Goal: Information Seeking & Learning: Learn about a topic

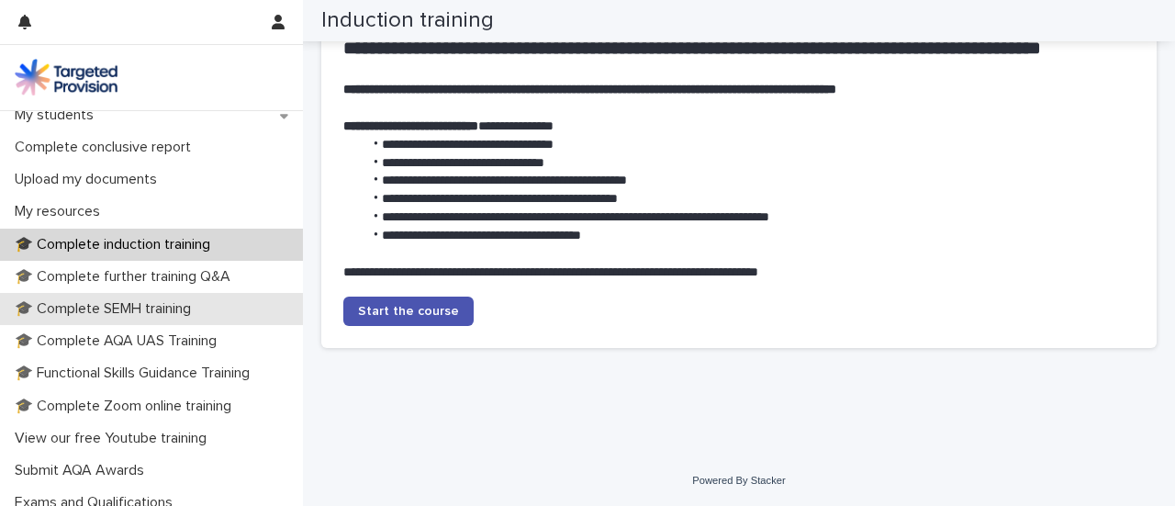
scroll to position [365, 0]
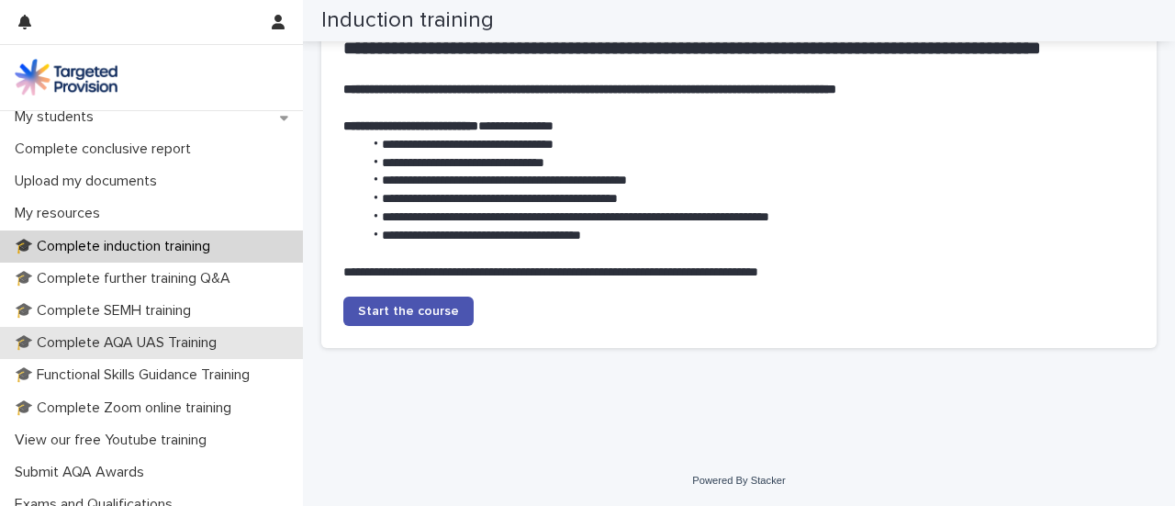
click at [202, 341] on p "🎓 Complete AQA UAS Training" at bounding box center [119, 342] width 224 height 17
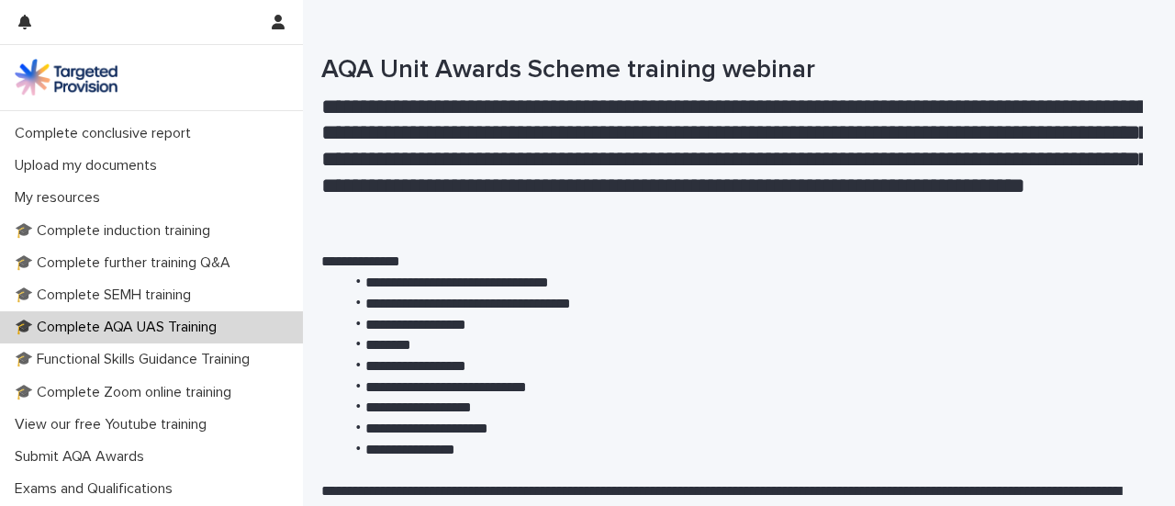
scroll to position [382, 0]
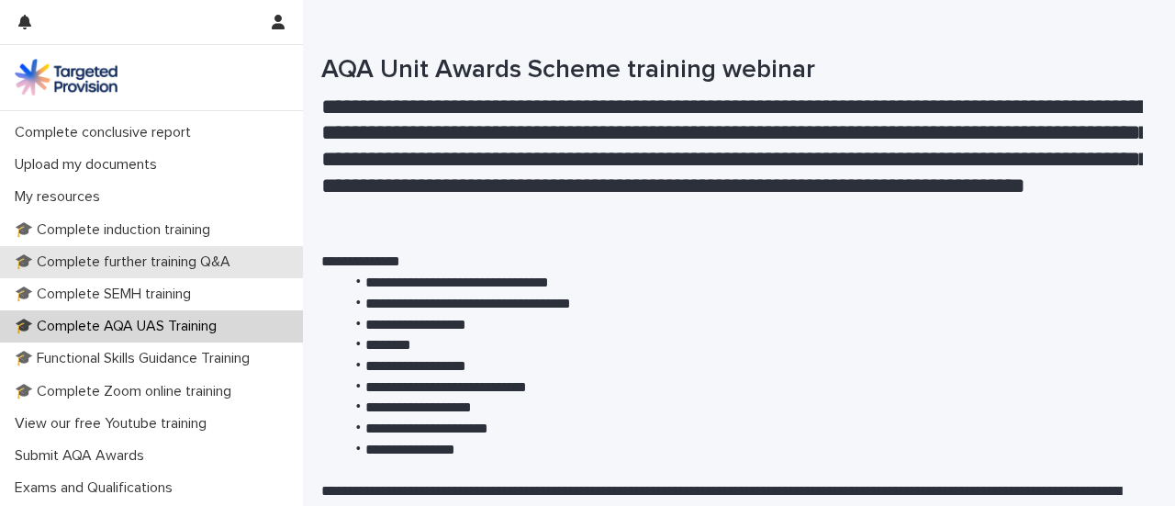
click at [180, 253] on p "🎓 Complete further training Q&A" at bounding box center [126, 261] width 238 height 17
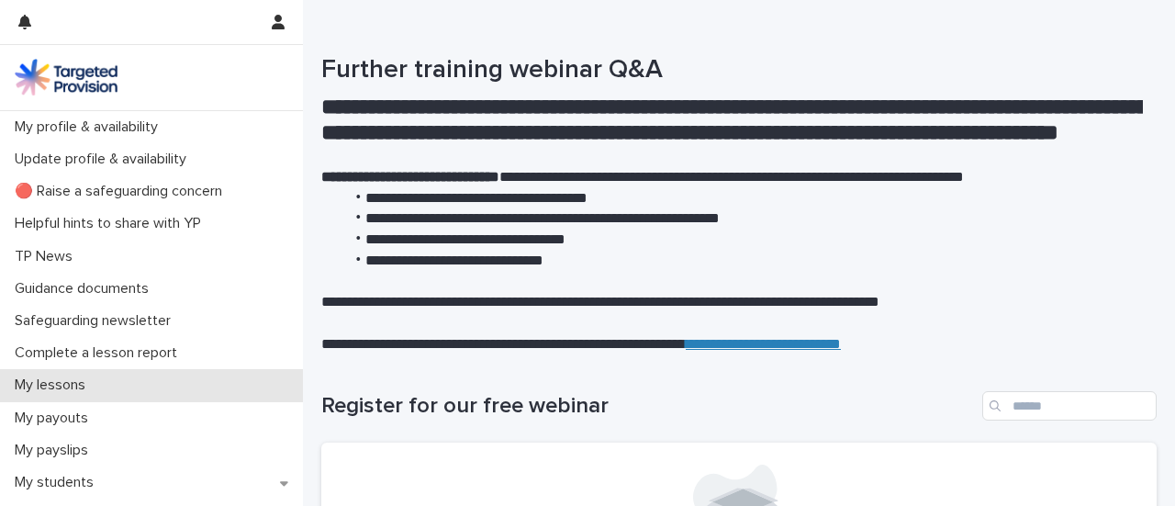
scroll to position [449, 0]
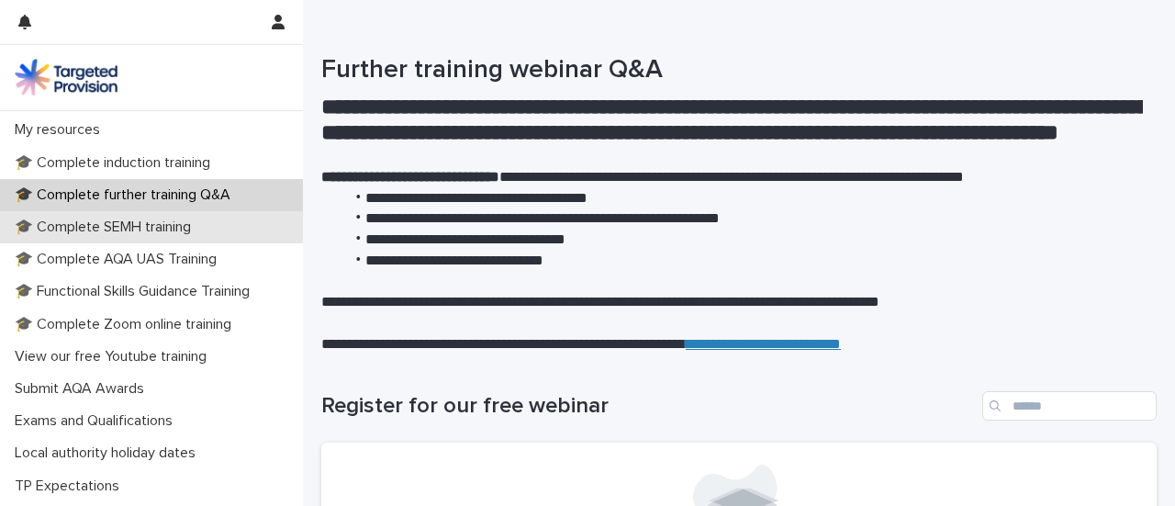
click at [92, 238] on div "🎓 Complete SEMH training" at bounding box center [151, 227] width 303 height 32
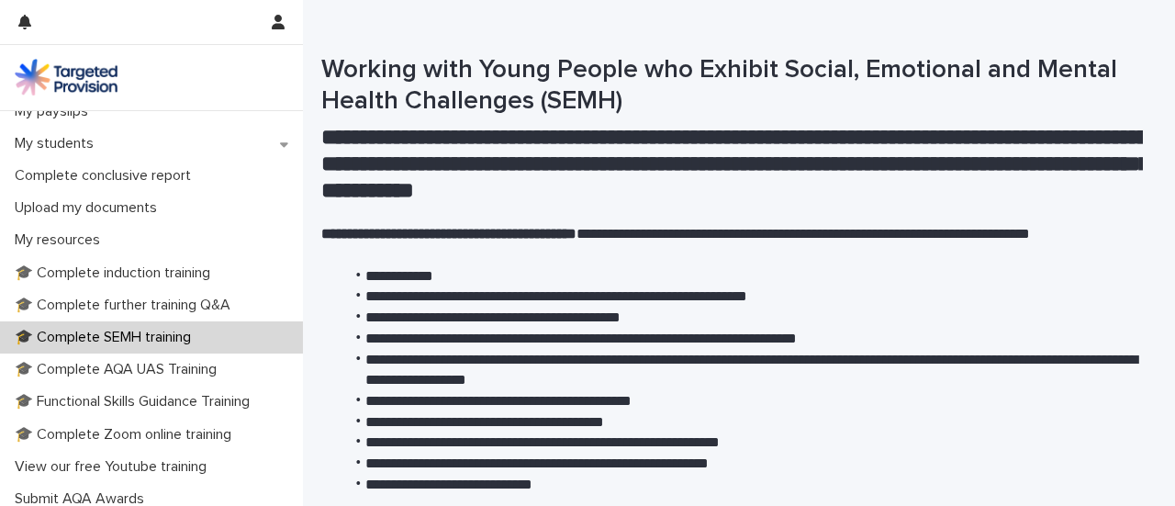
scroll to position [372, 0]
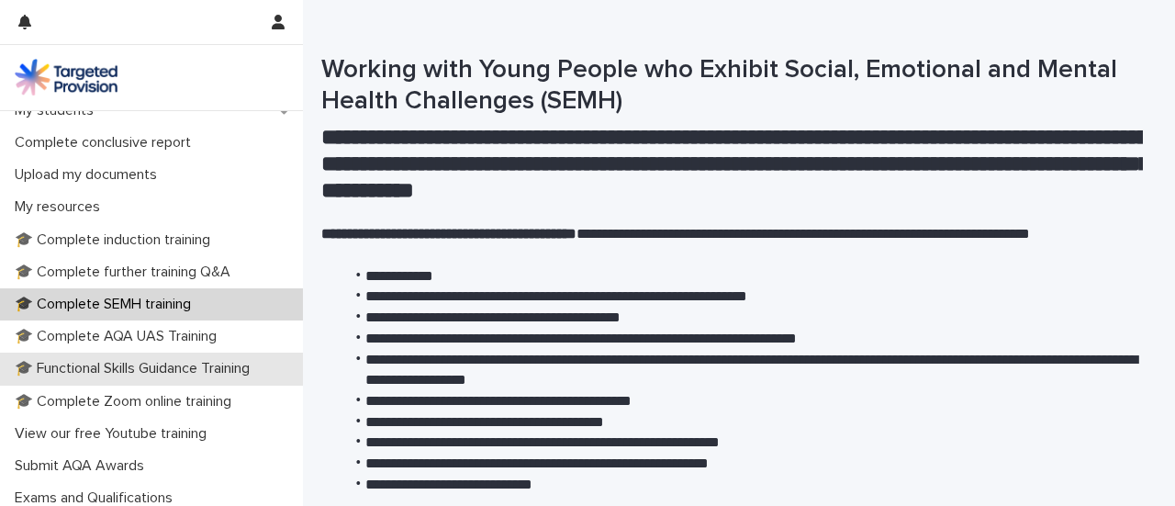
click at [134, 373] on p "🎓 Functional Skills Guidance Training" at bounding box center [135, 368] width 257 height 17
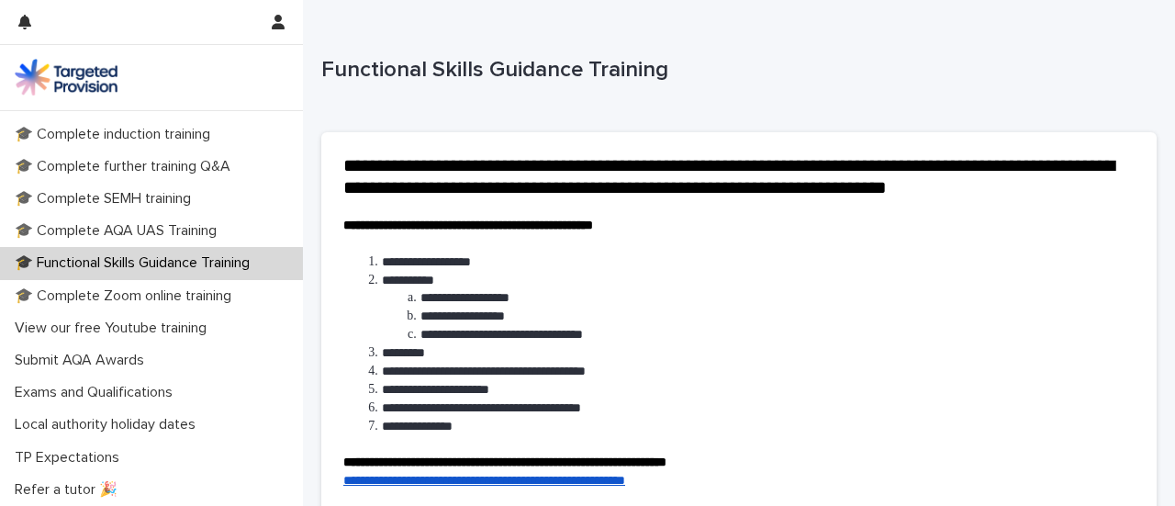
scroll to position [496, 0]
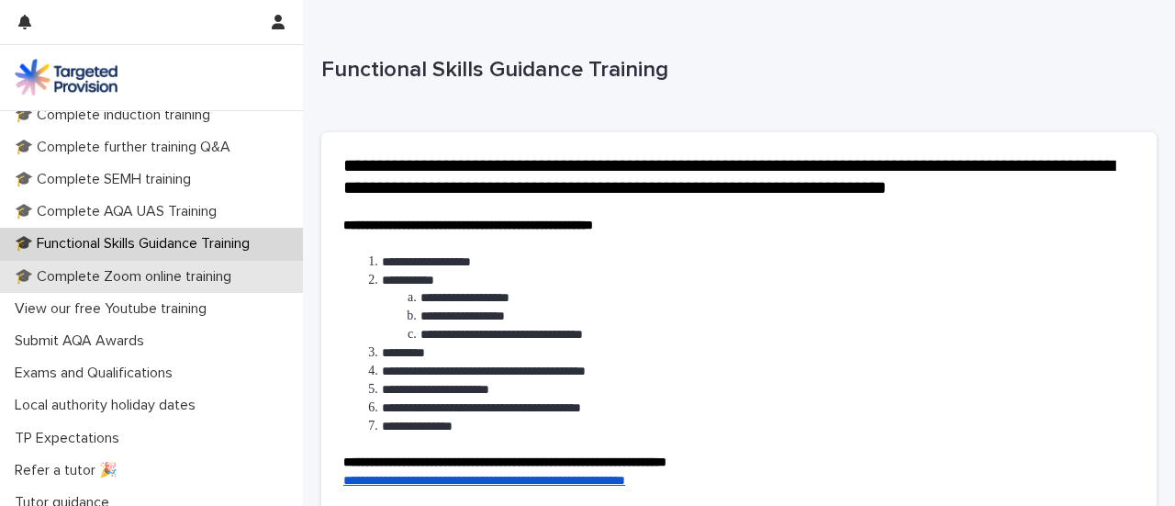
click at [152, 261] on div "🎓 Complete Zoom online training" at bounding box center [151, 277] width 303 height 32
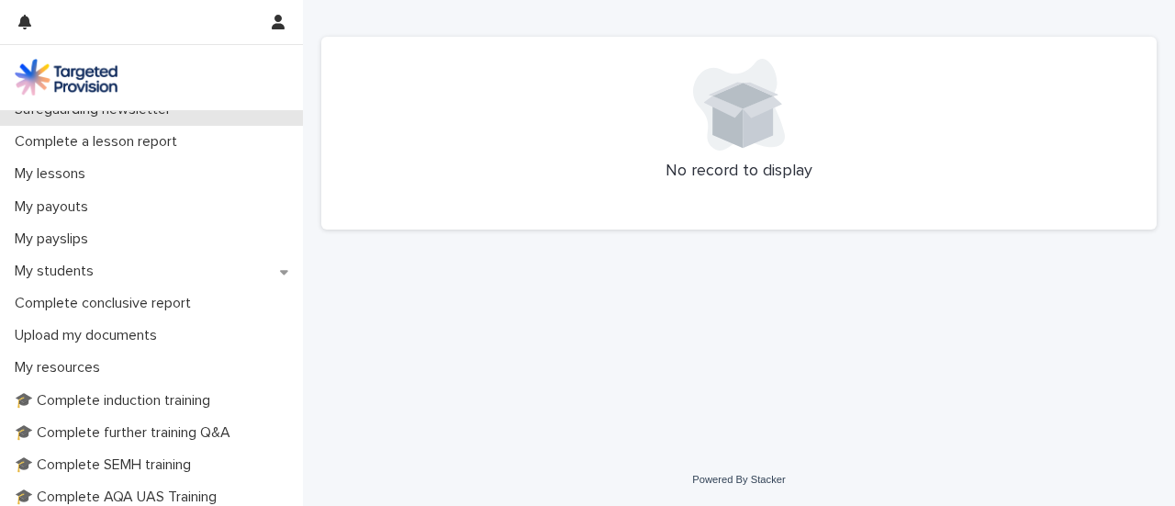
scroll to position [297, 0]
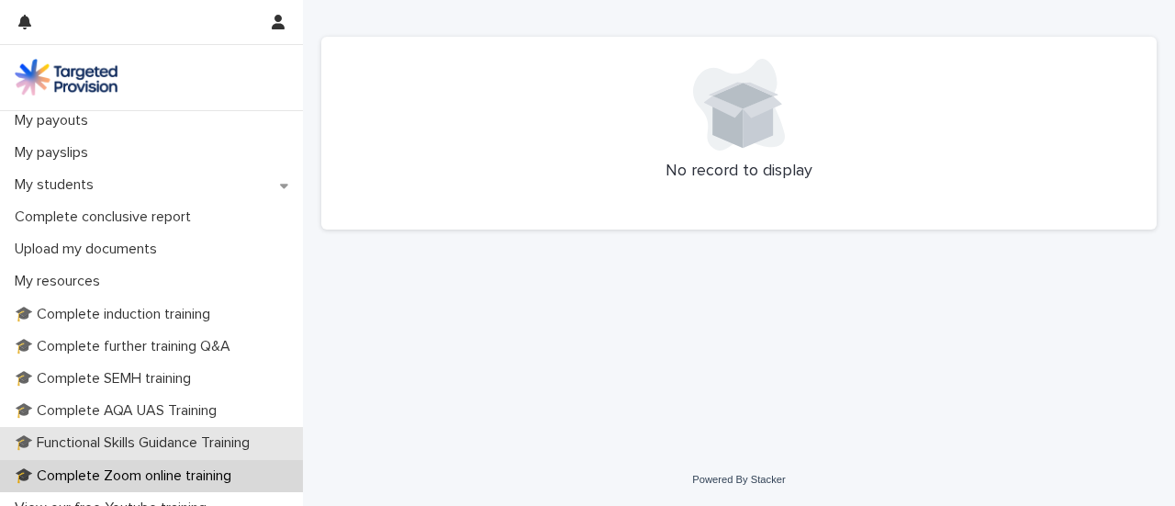
click at [82, 443] on p "🎓 Functional Skills Guidance Training" at bounding box center [135, 442] width 257 height 17
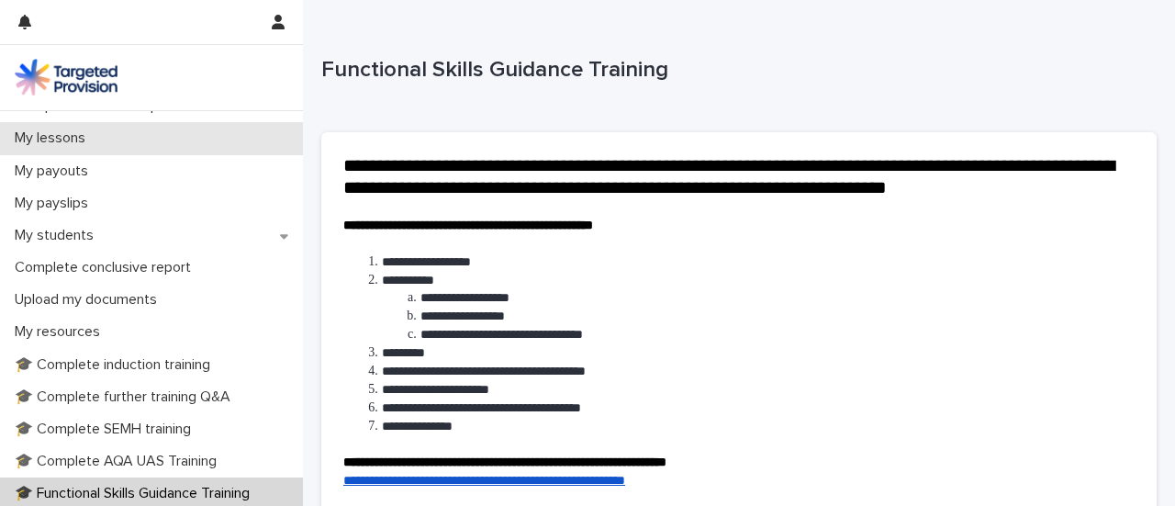
scroll to position [261, 0]
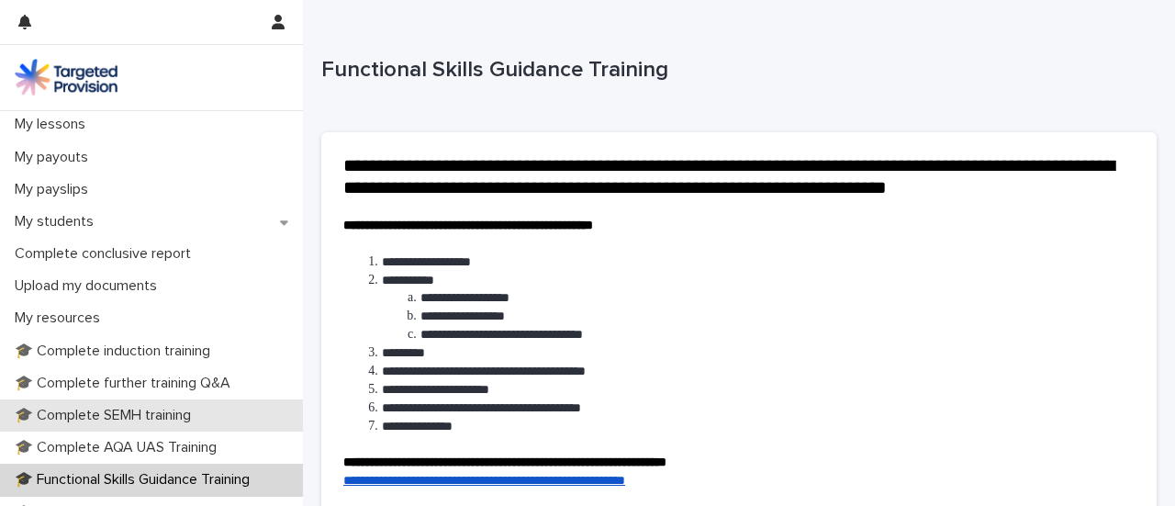
click at [127, 405] on div "🎓 Complete SEMH training" at bounding box center [151, 415] width 303 height 32
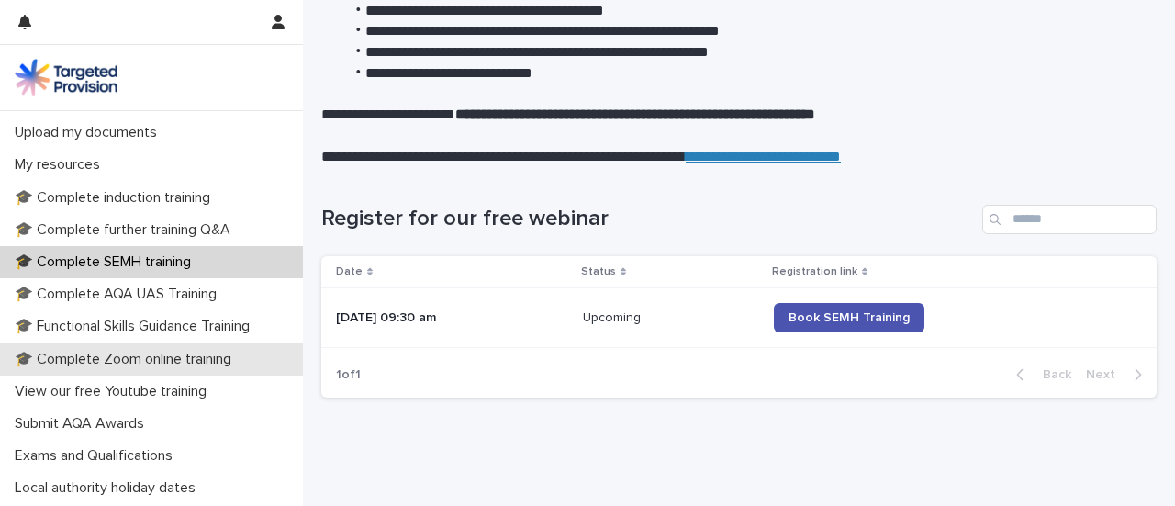
scroll to position [415, 0]
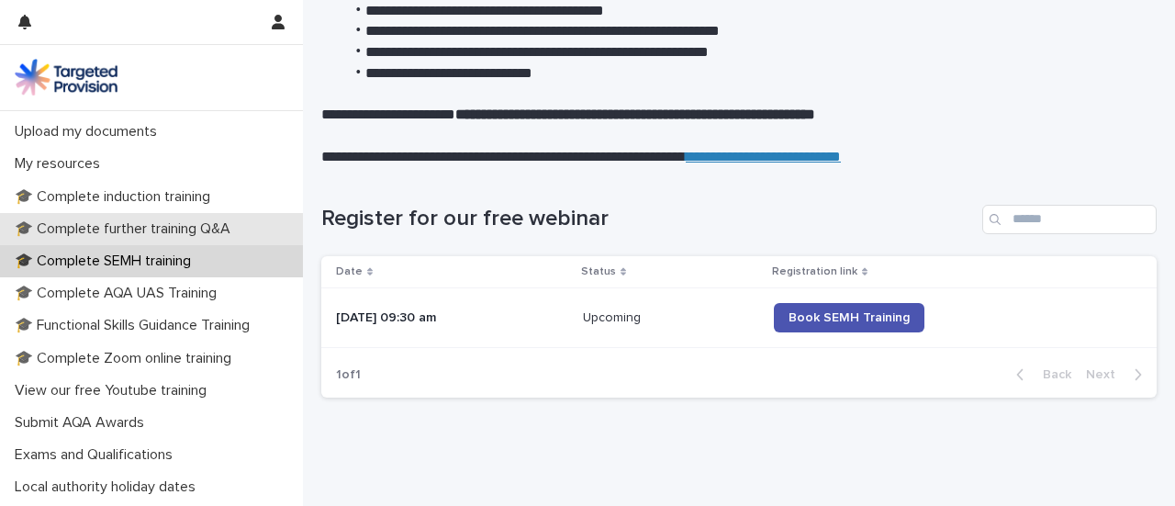
click at [180, 218] on div "🎓 Complete further training Q&A" at bounding box center [151, 229] width 303 height 32
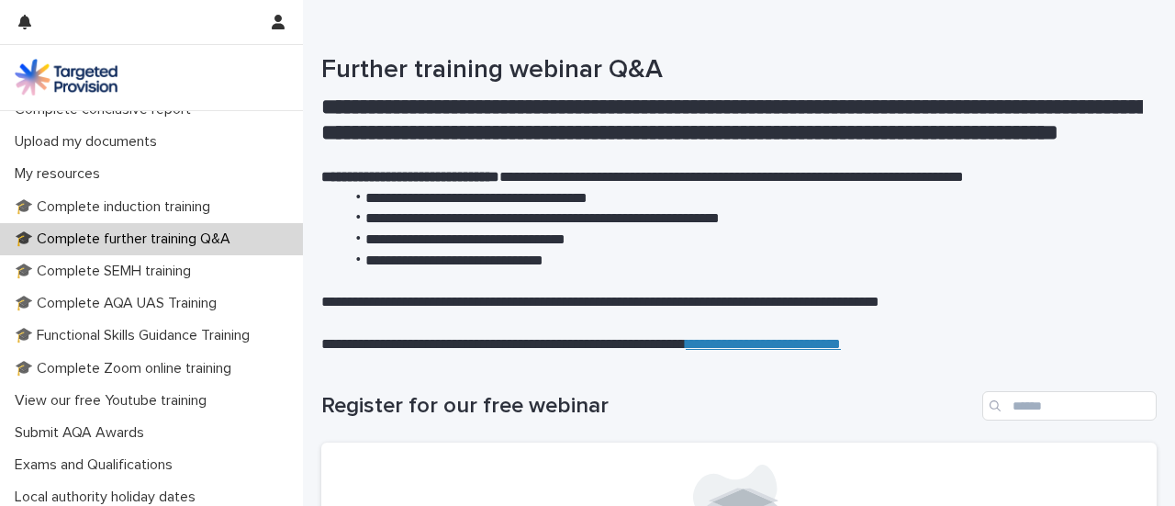
scroll to position [406, 0]
click at [110, 274] on p "🎓 Complete SEMH training" at bounding box center [106, 270] width 198 height 17
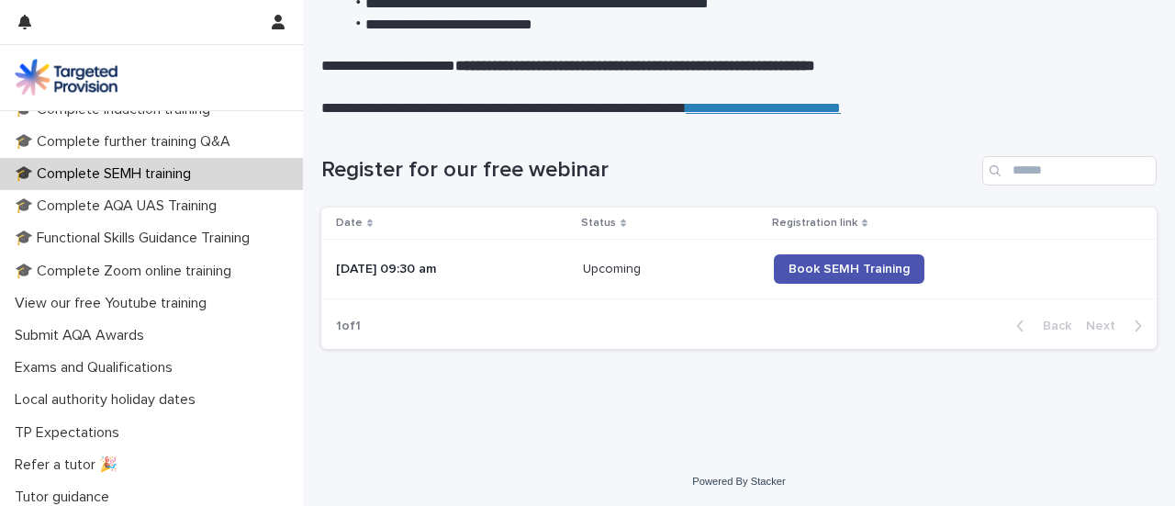
scroll to position [503, 0]
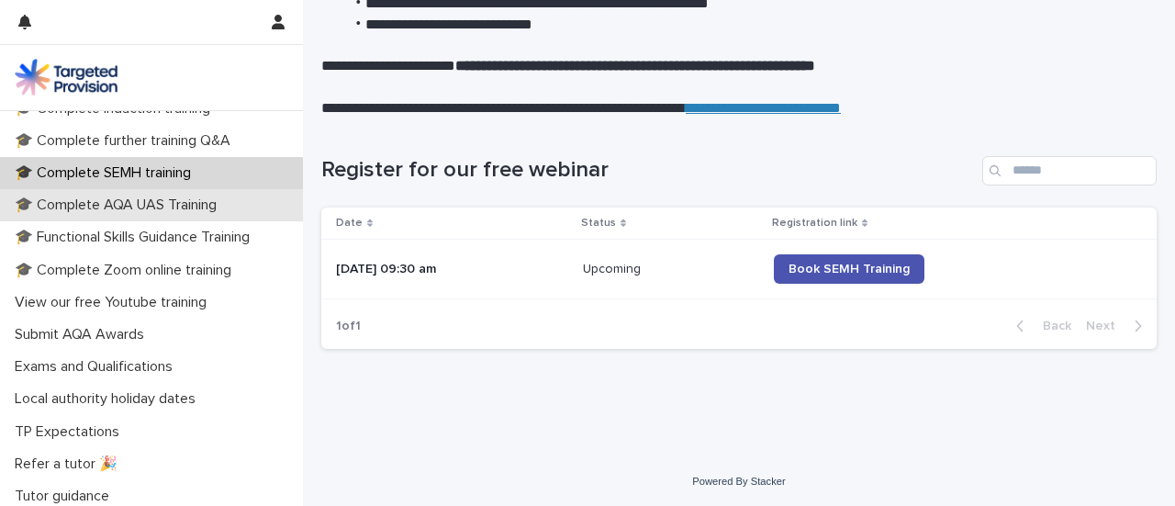
click at [161, 201] on p "🎓 Complete AQA UAS Training" at bounding box center [119, 204] width 224 height 17
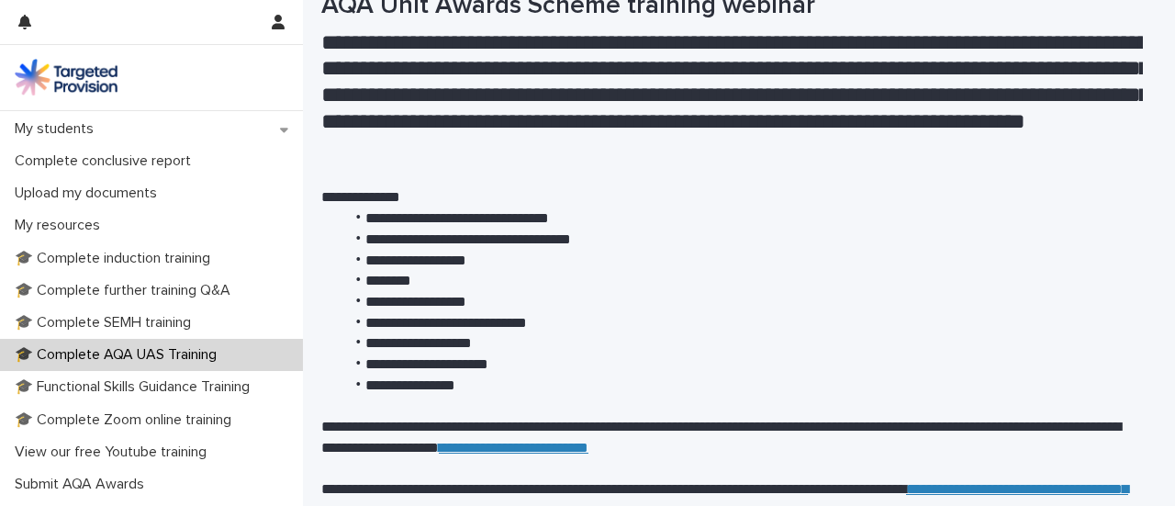
scroll to position [354, 0]
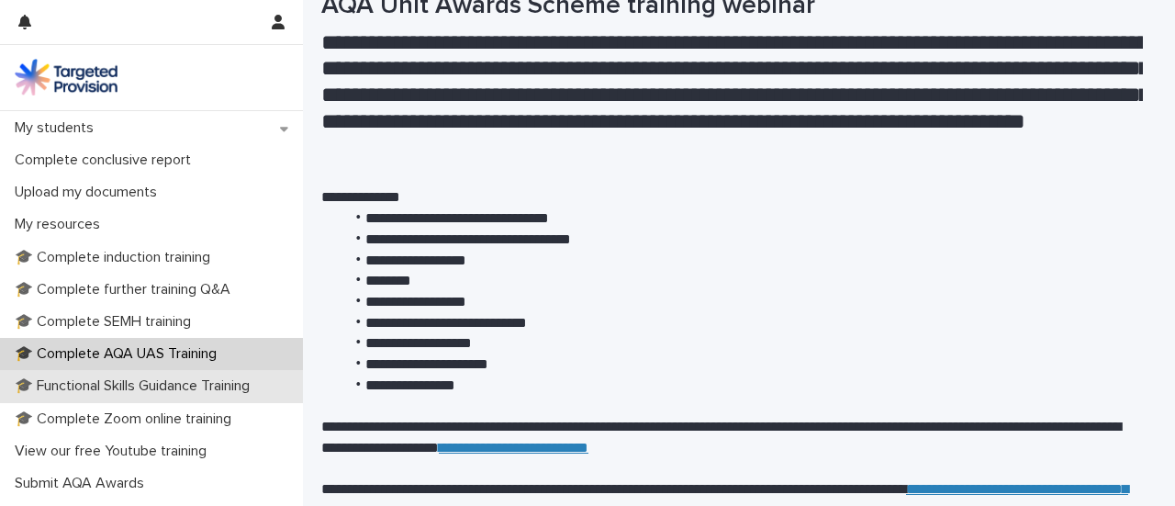
click at [125, 389] on p "🎓 Functional Skills Guidance Training" at bounding box center [135, 385] width 257 height 17
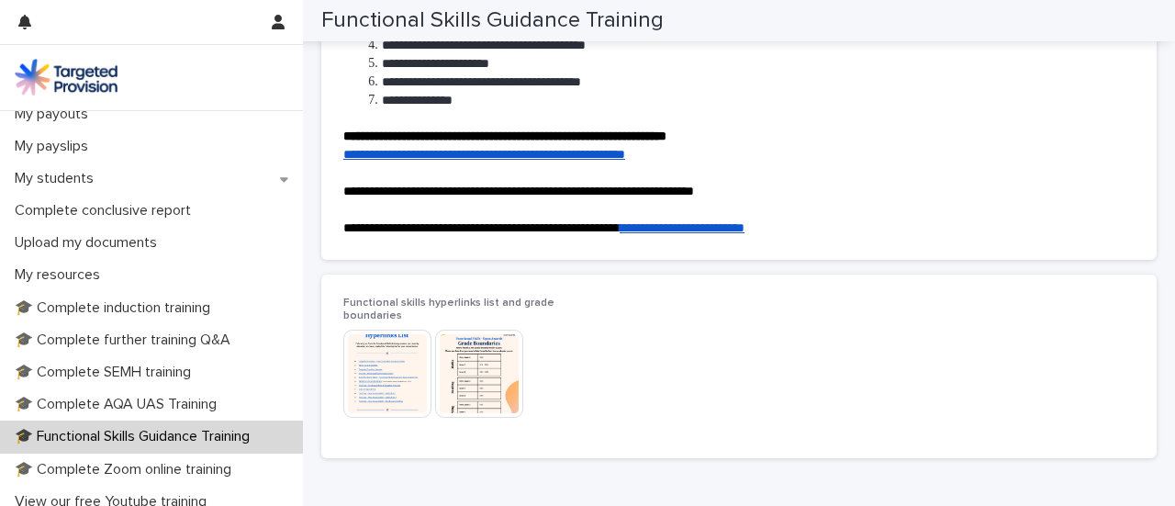
scroll to position [315, 0]
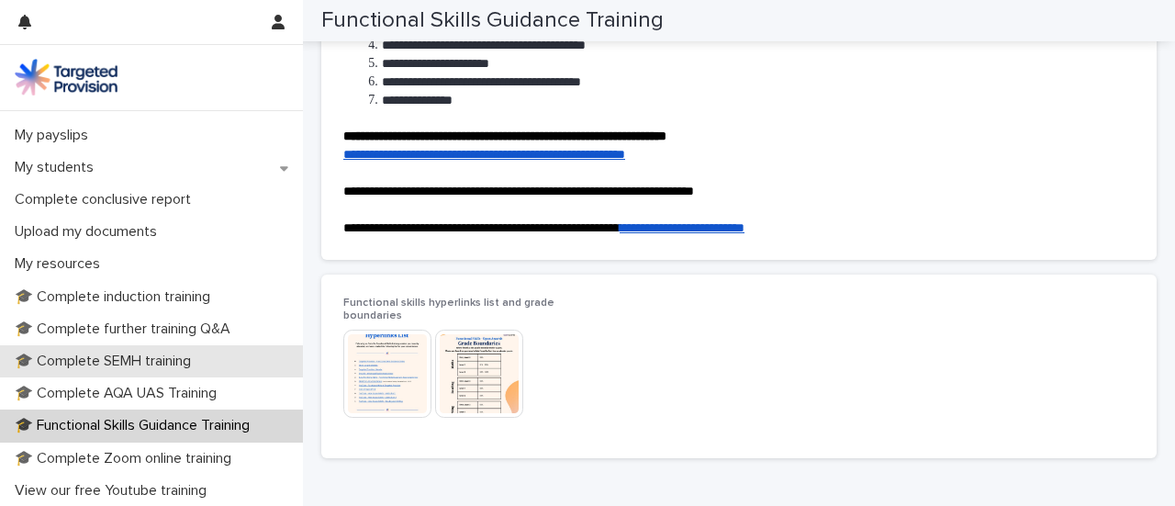
click at [168, 362] on p "🎓 Complete SEMH training" at bounding box center [106, 360] width 198 height 17
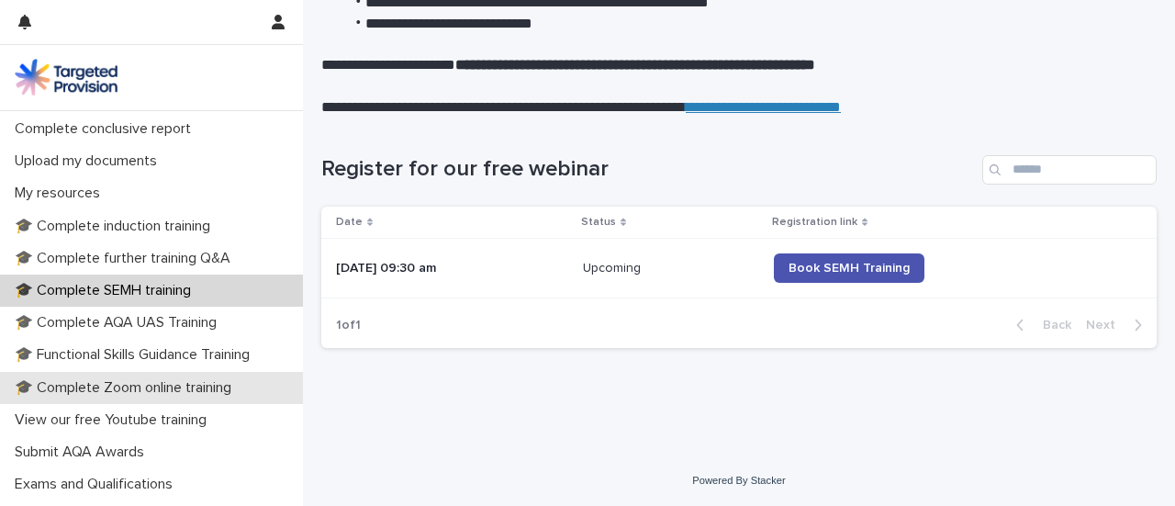
scroll to position [384, 0]
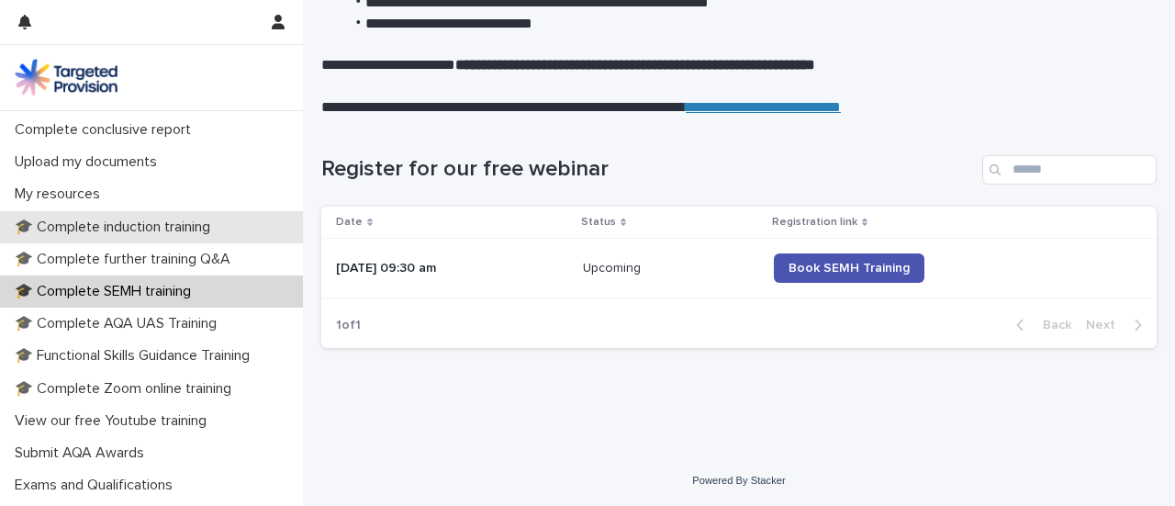
click at [158, 228] on p "🎓 Complete induction training" at bounding box center [115, 226] width 217 height 17
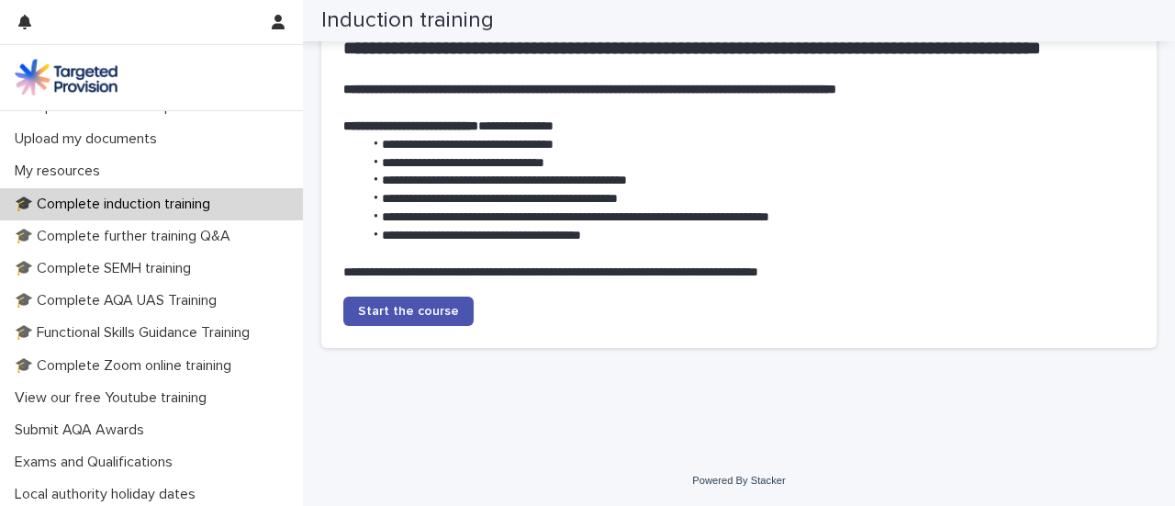
scroll to position [409, 0]
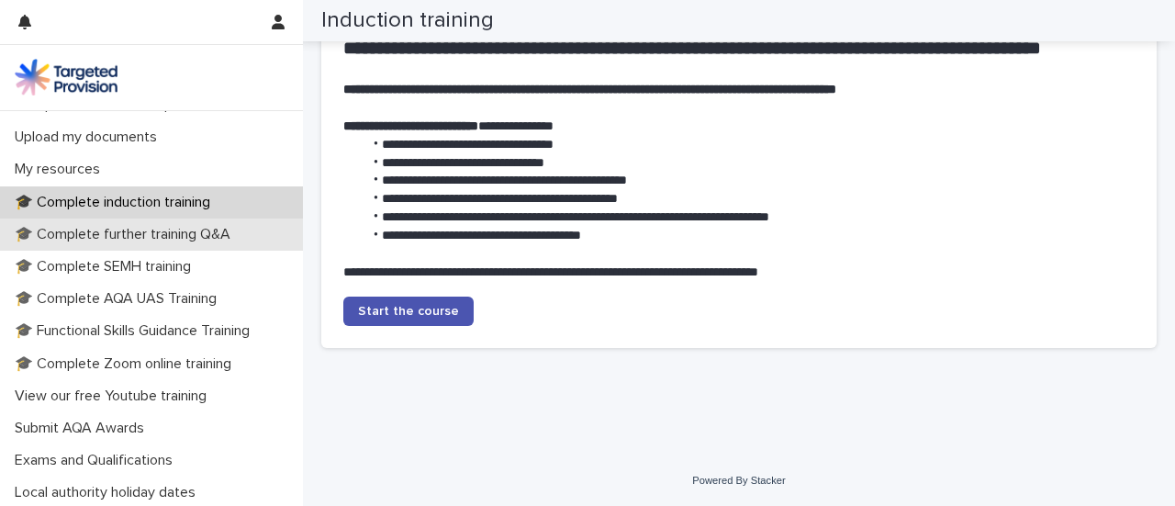
click at [123, 226] on p "🎓 Complete further training Q&A" at bounding box center [126, 234] width 238 height 17
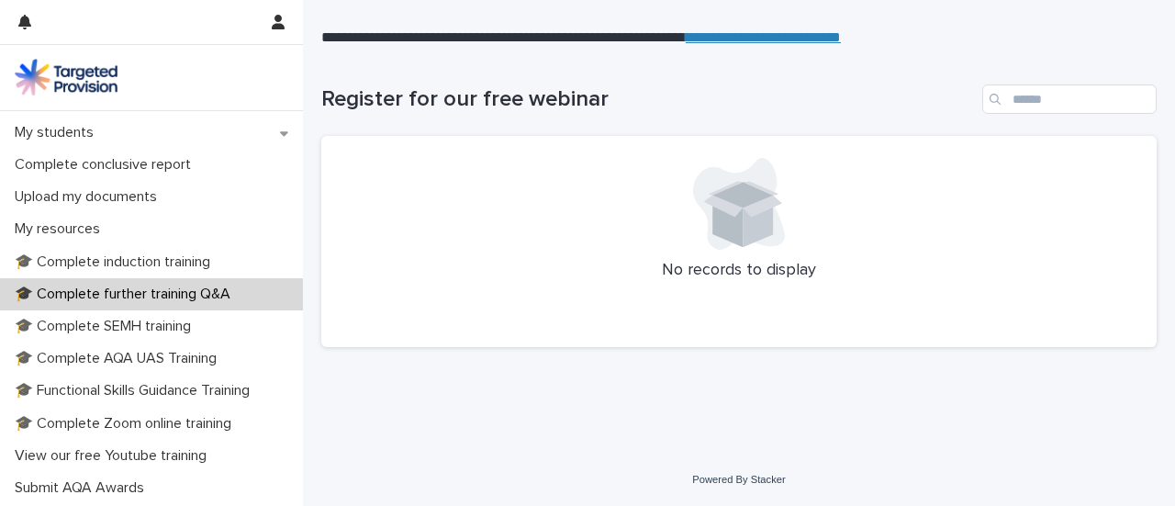
scroll to position [407, 0]
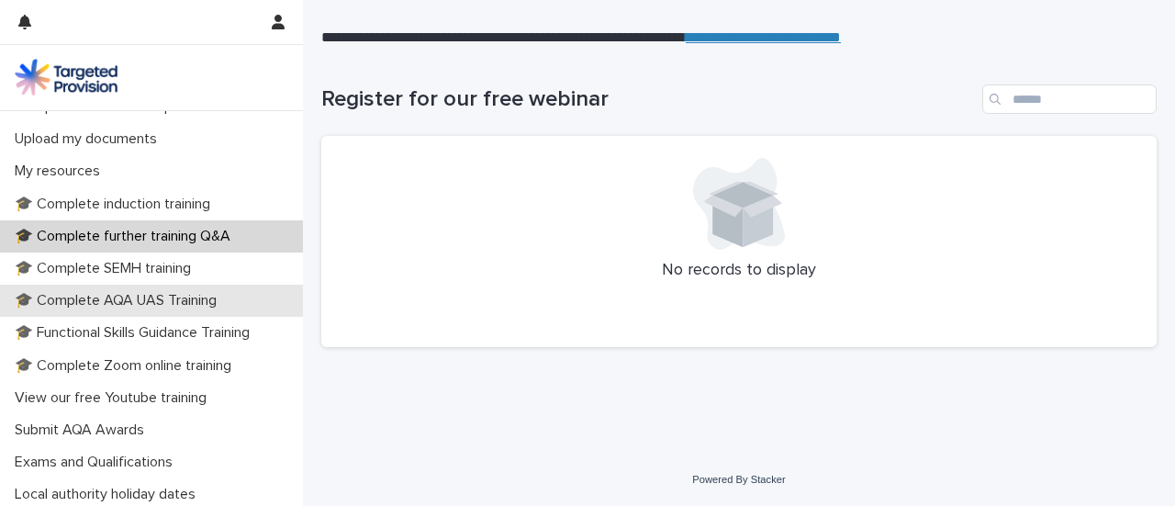
click at [129, 296] on p "🎓 Complete AQA UAS Training" at bounding box center [119, 300] width 224 height 17
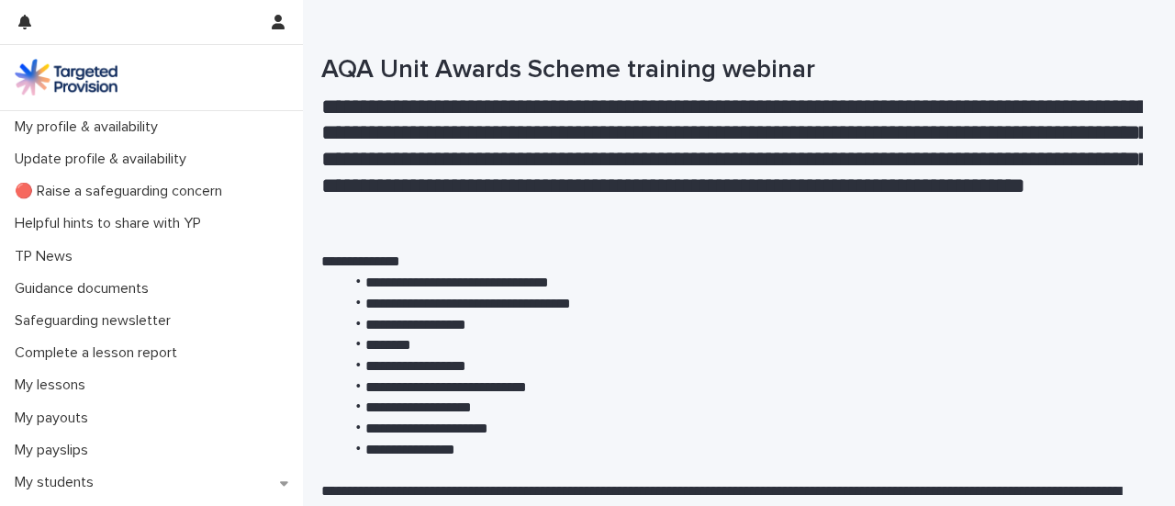
drag, startPoint x: 240, startPoint y: 0, endPoint x: 44, endPoint y: 87, distance: 214.8
click at [44, 87] on img at bounding box center [66, 77] width 103 height 37
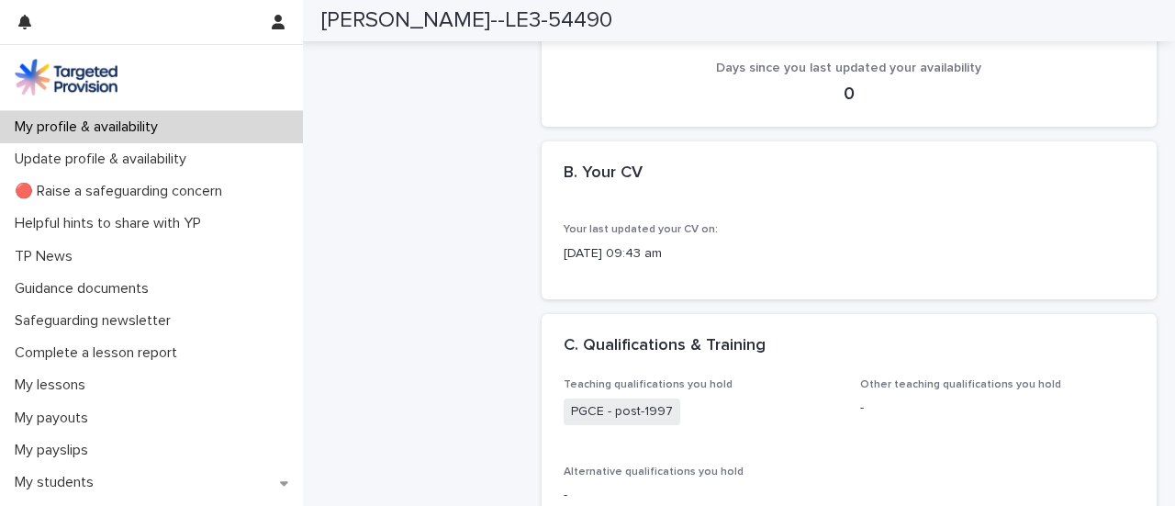
scroll to position [1220, 0]
